Goal: Task Accomplishment & Management: Manage account settings

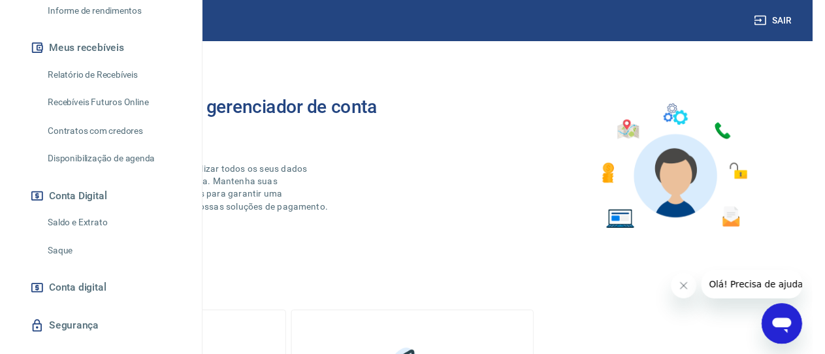
scroll to position [185, 0]
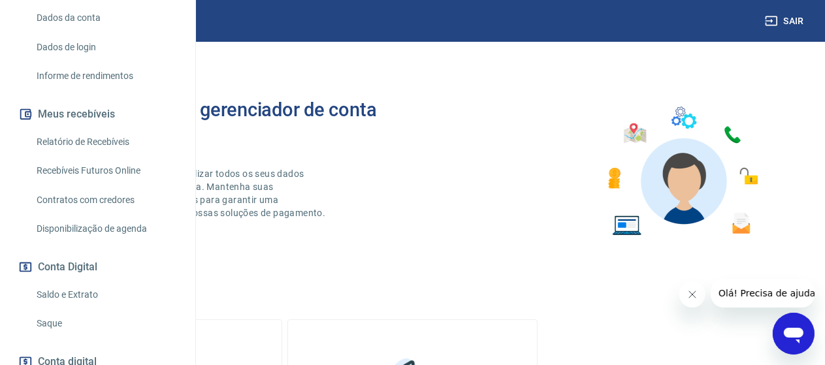
click at [86, 155] on link "Relatório de Recebíveis" at bounding box center [105, 142] width 148 height 27
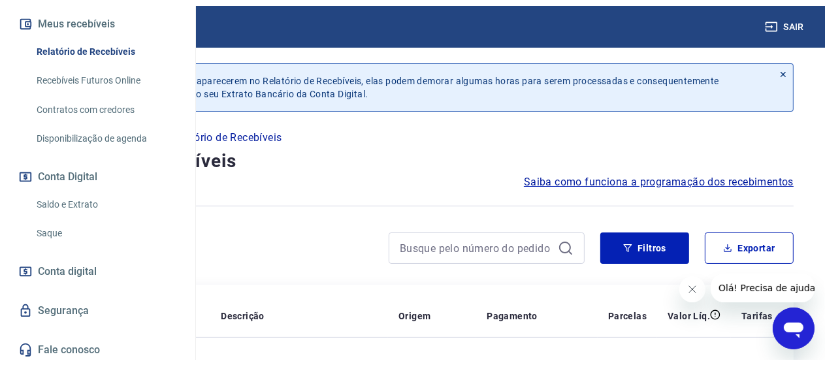
scroll to position [316, 0]
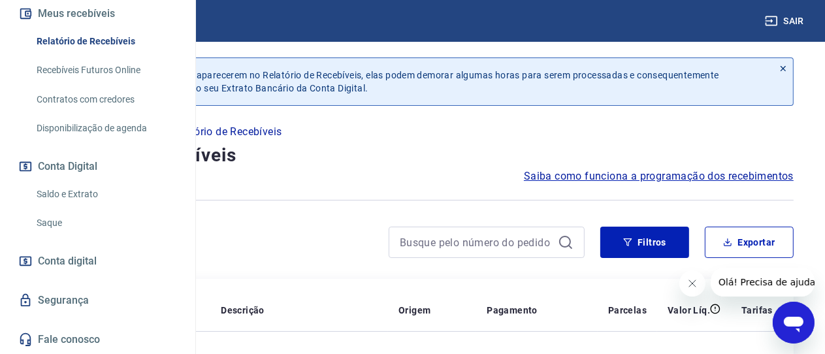
click at [97, 206] on link "Saldo e Extrato" at bounding box center [105, 194] width 148 height 27
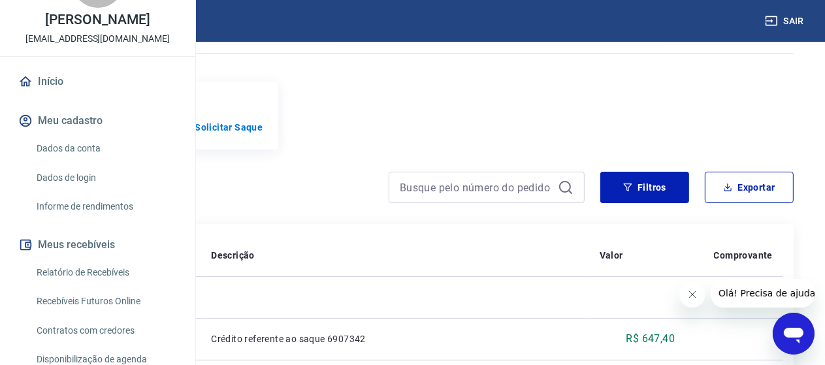
scroll to position [316, 0]
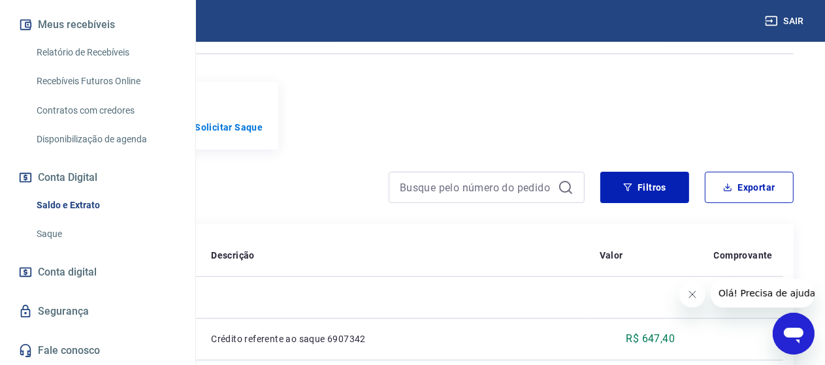
click at [71, 280] on span "Conta digital" at bounding box center [67, 272] width 59 height 18
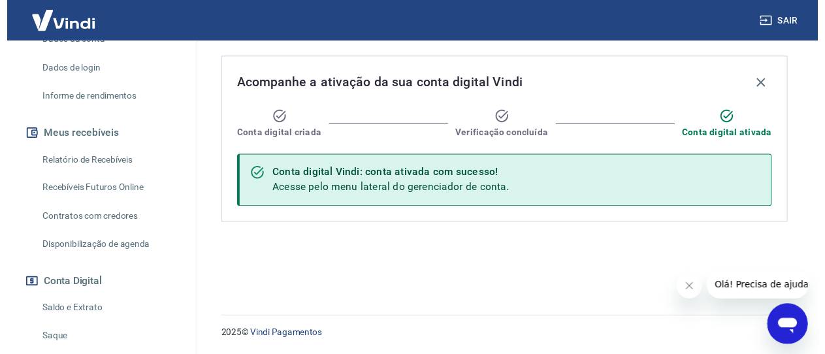
scroll to position [120, 0]
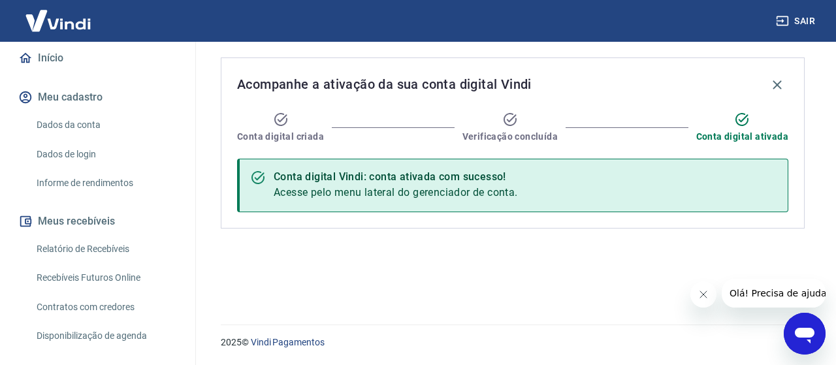
click at [84, 228] on button "Meus recebíveis" at bounding box center [98, 221] width 164 height 29
click at [95, 86] on button "Meu cadastro" at bounding box center [98, 97] width 164 height 29
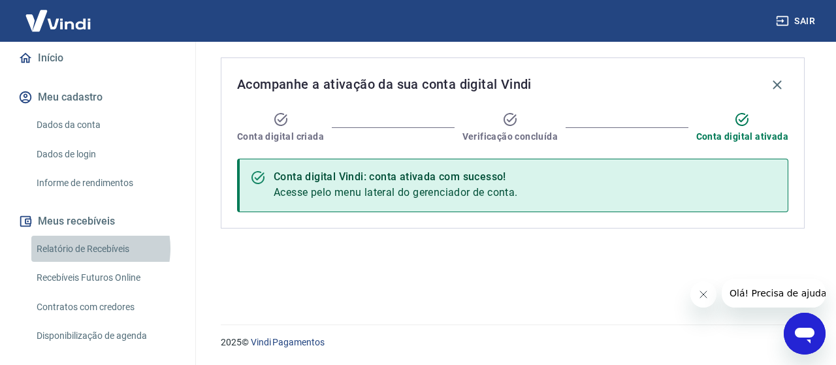
click at [83, 248] on link "Relatório de Recebíveis" at bounding box center [105, 249] width 148 height 27
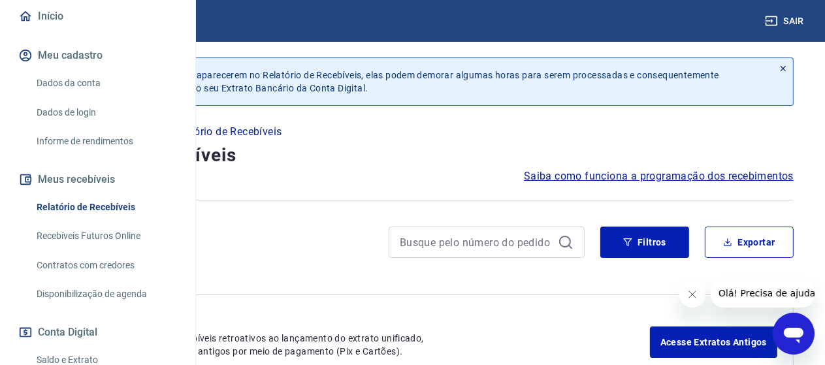
click at [84, 249] on link "Recebíveis Futuros Online" at bounding box center [105, 236] width 148 height 27
